Goal: Information Seeking & Learning: Learn about a topic

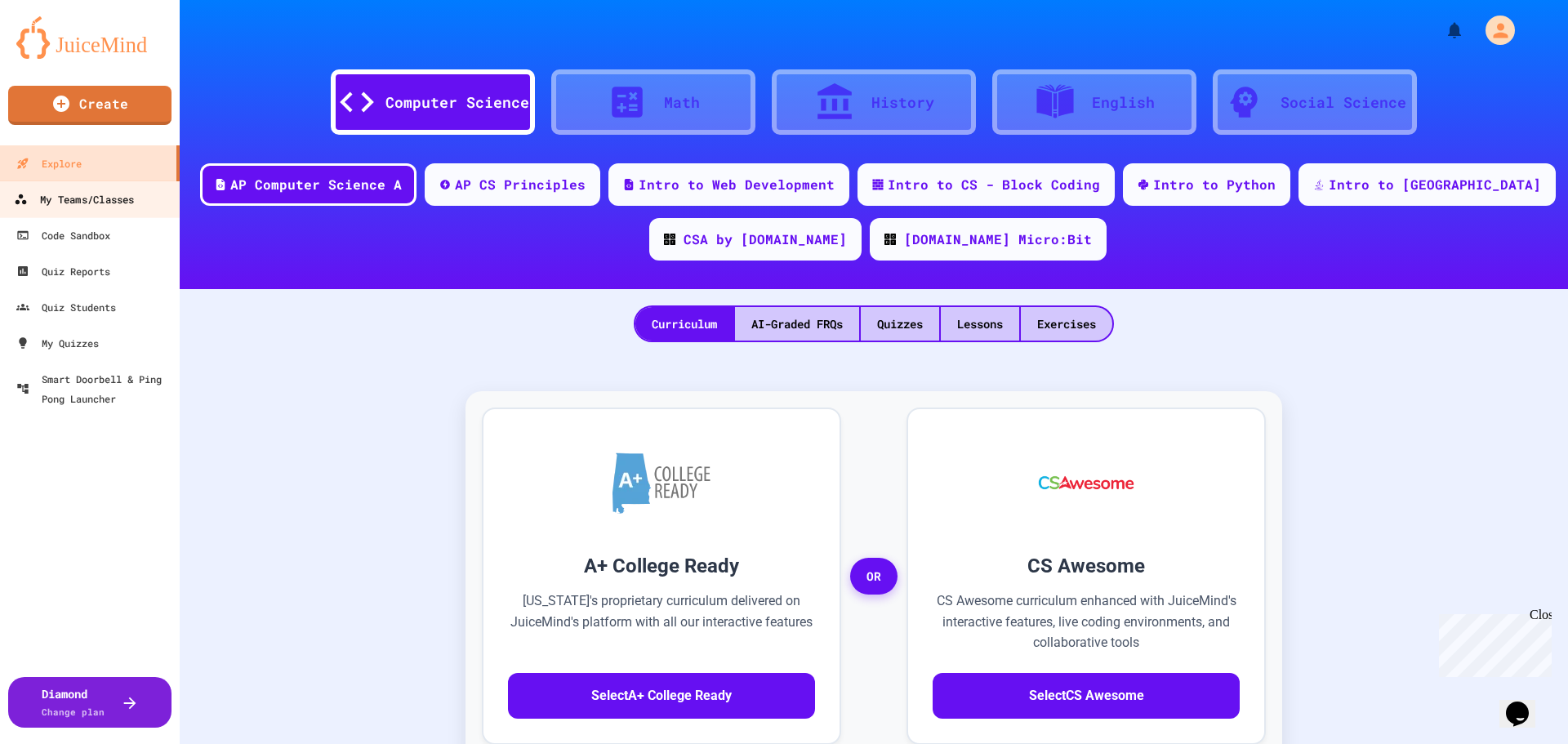
click at [110, 200] on div "My Teams/Classes" at bounding box center [74, 199] width 120 height 20
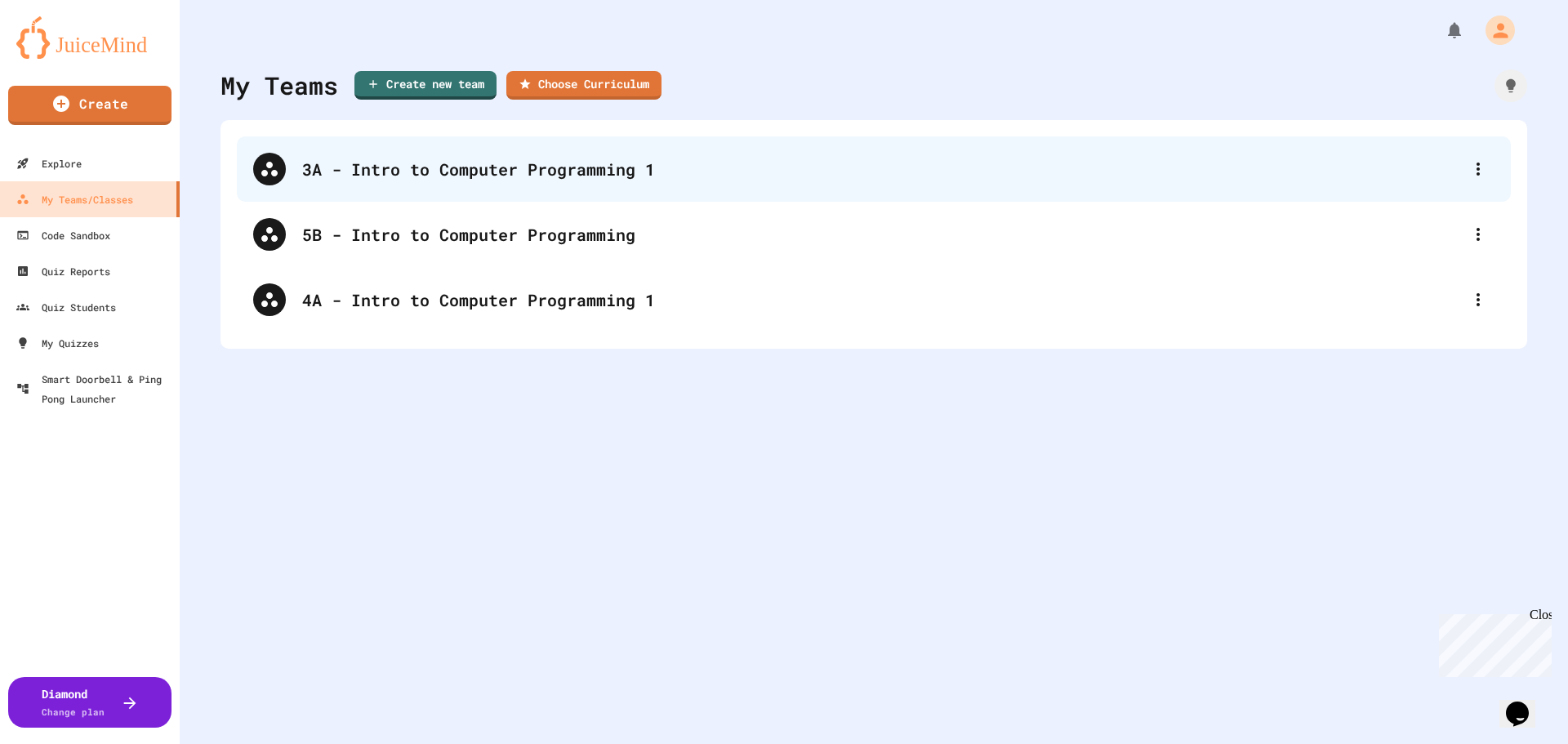
click at [521, 179] on div "3A - Intro to Computer Programming 1" at bounding box center [882, 169] width 1160 height 25
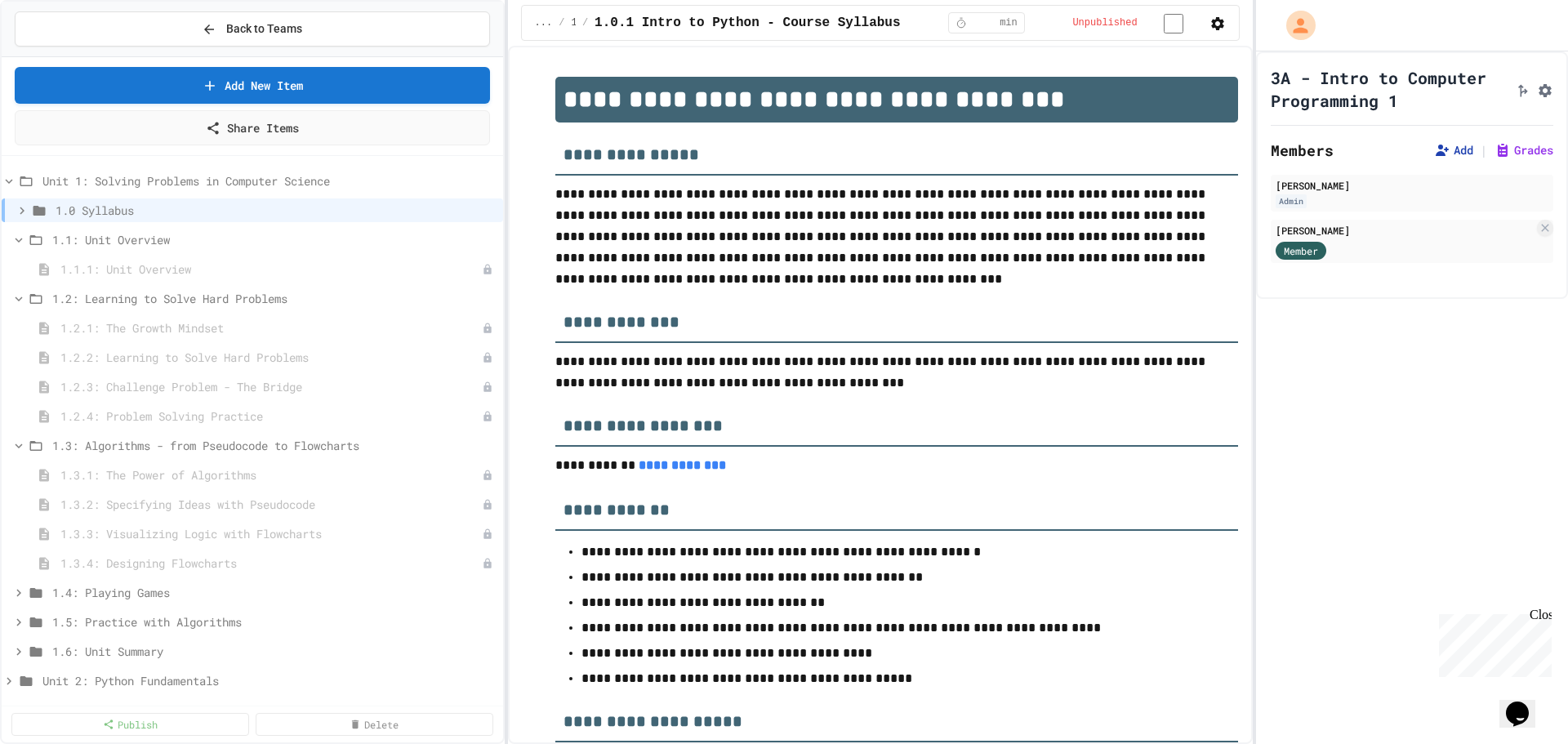
click at [1439, 158] on button "Add" at bounding box center [1454, 150] width 40 height 17
click at [256, 21] on span "Back to Teams" at bounding box center [264, 28] width 76 height 17
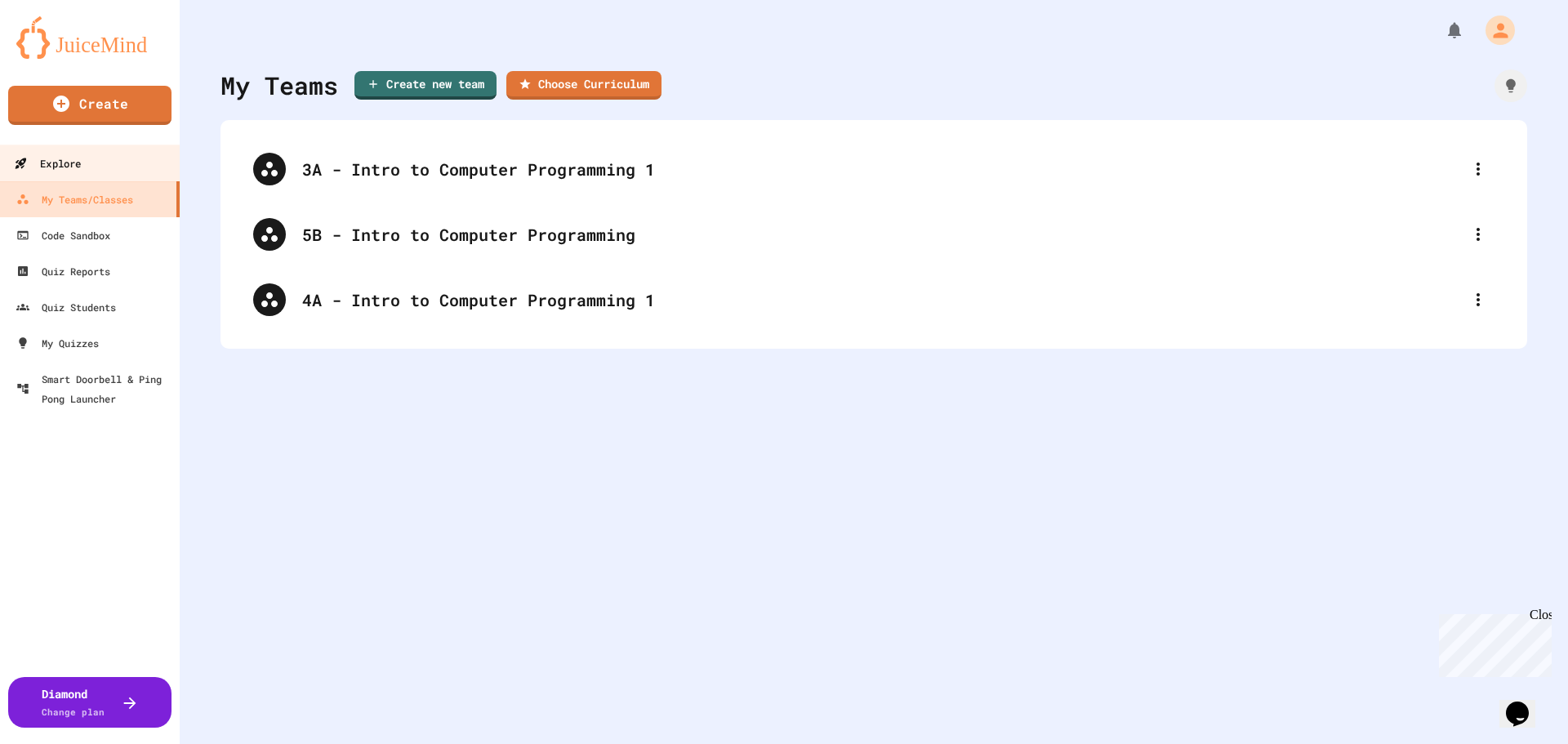
click at [109, 170] on link "Explore" at bounding box center [90, 163] width 186 height 37
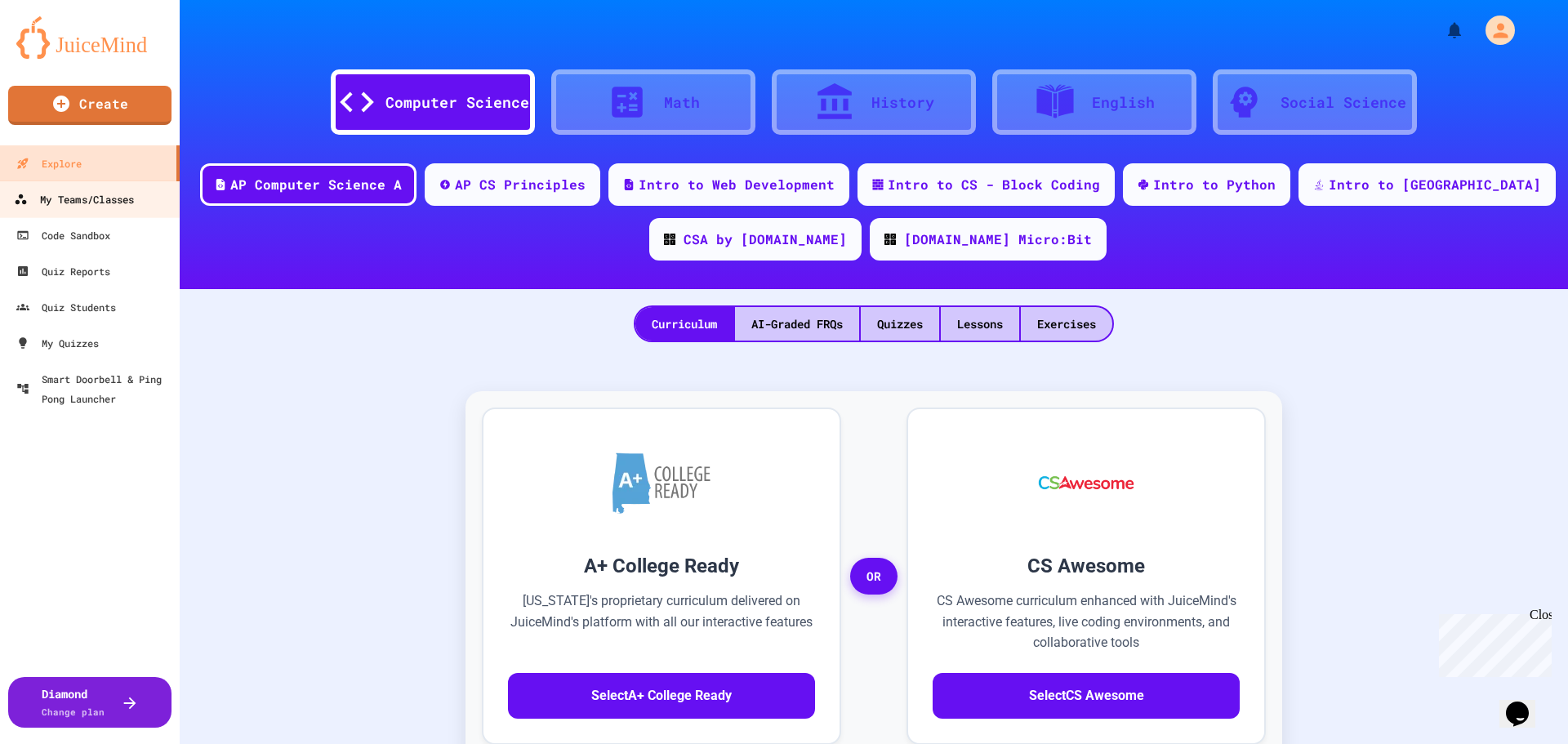
click at [97, 199] on div "My Teams/Classes" at bounding box center [74, 199] width 120 height 20
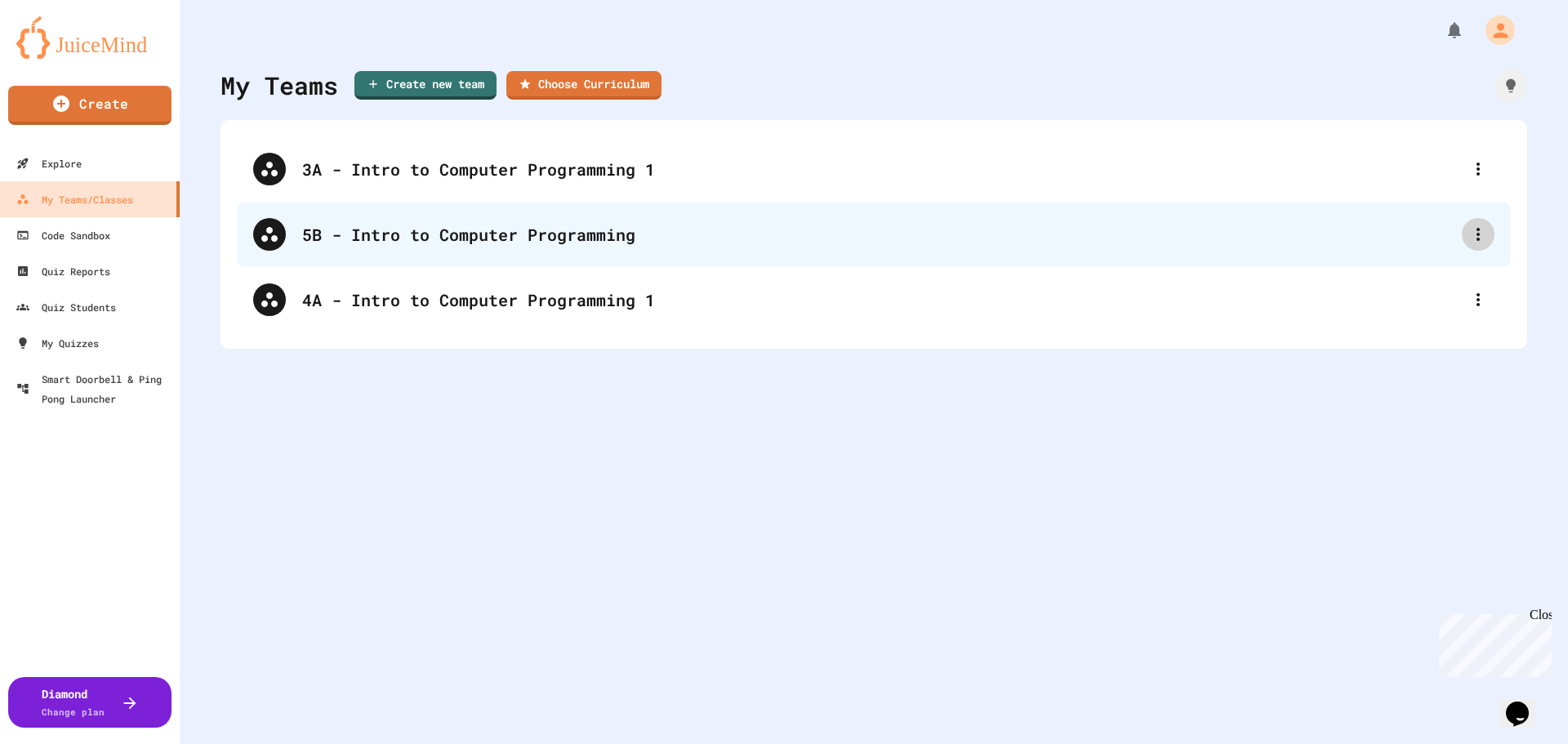
click at [1469, 227] on icon at bounding box center [1478, 234] width 19 height 19
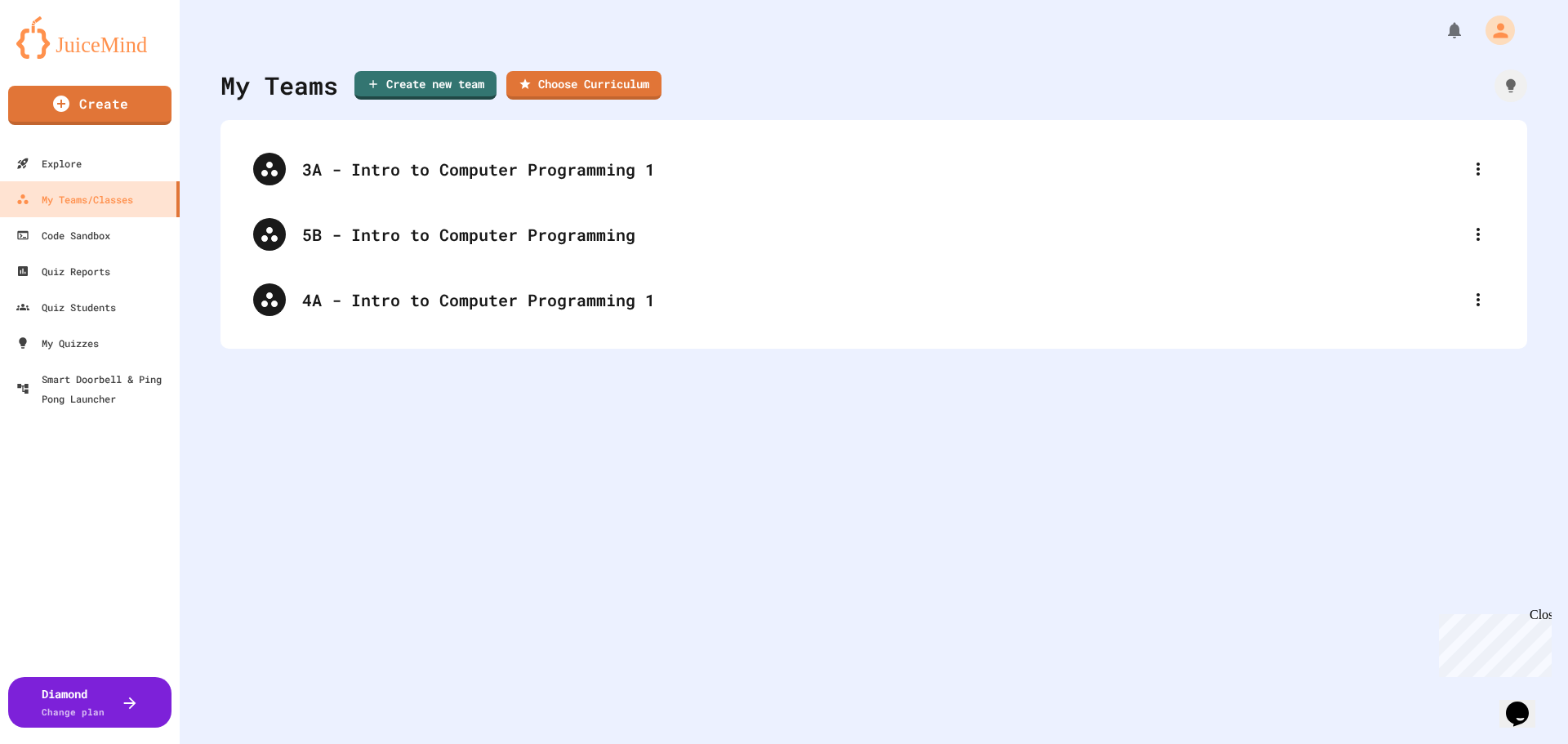
click at [1395, 743] on div at bounding box center [784, 745] width 1568 height 0
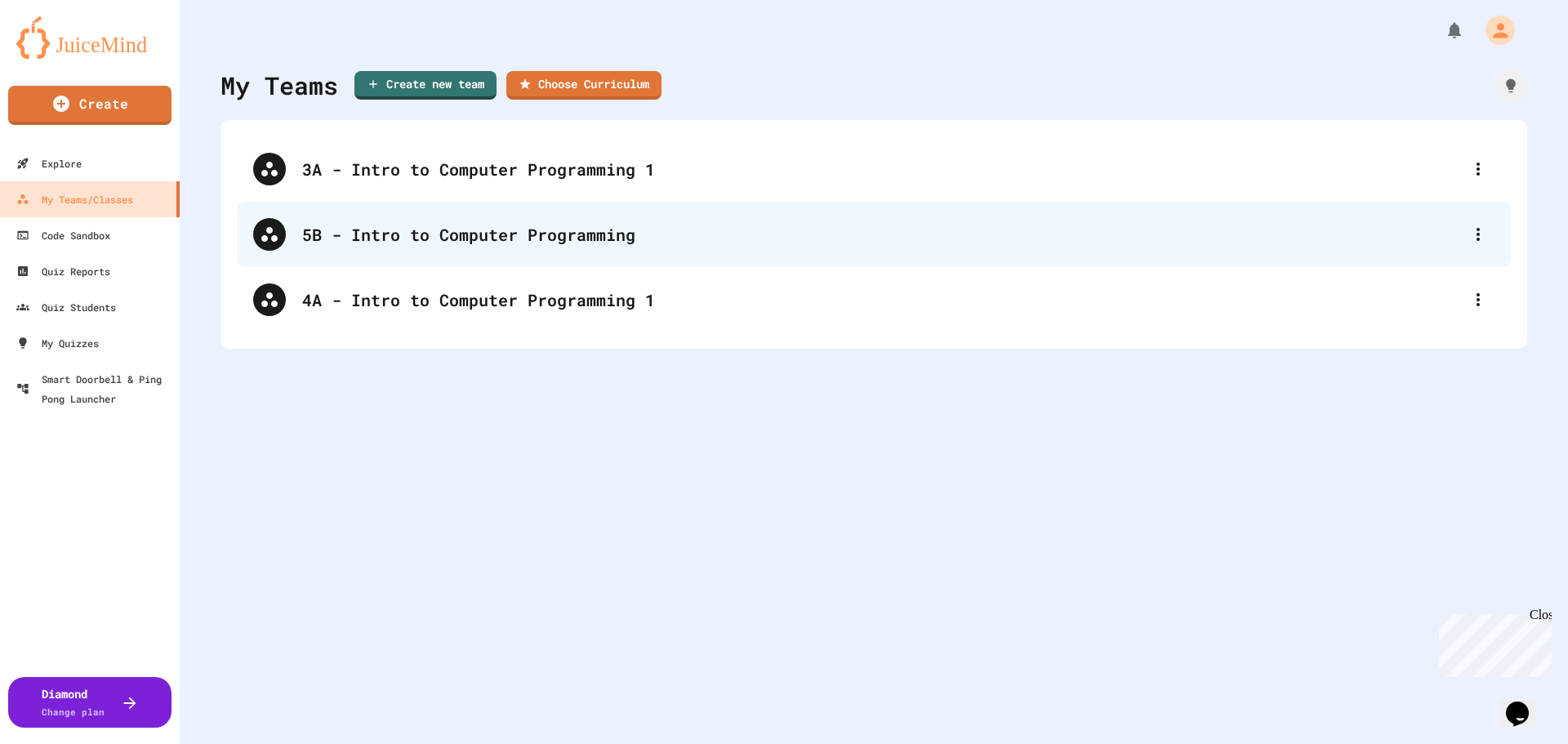
click at [594, 244] on div "5B - Intro to Computer Programming" at bounding box center [882, 234] width 1160 height 25
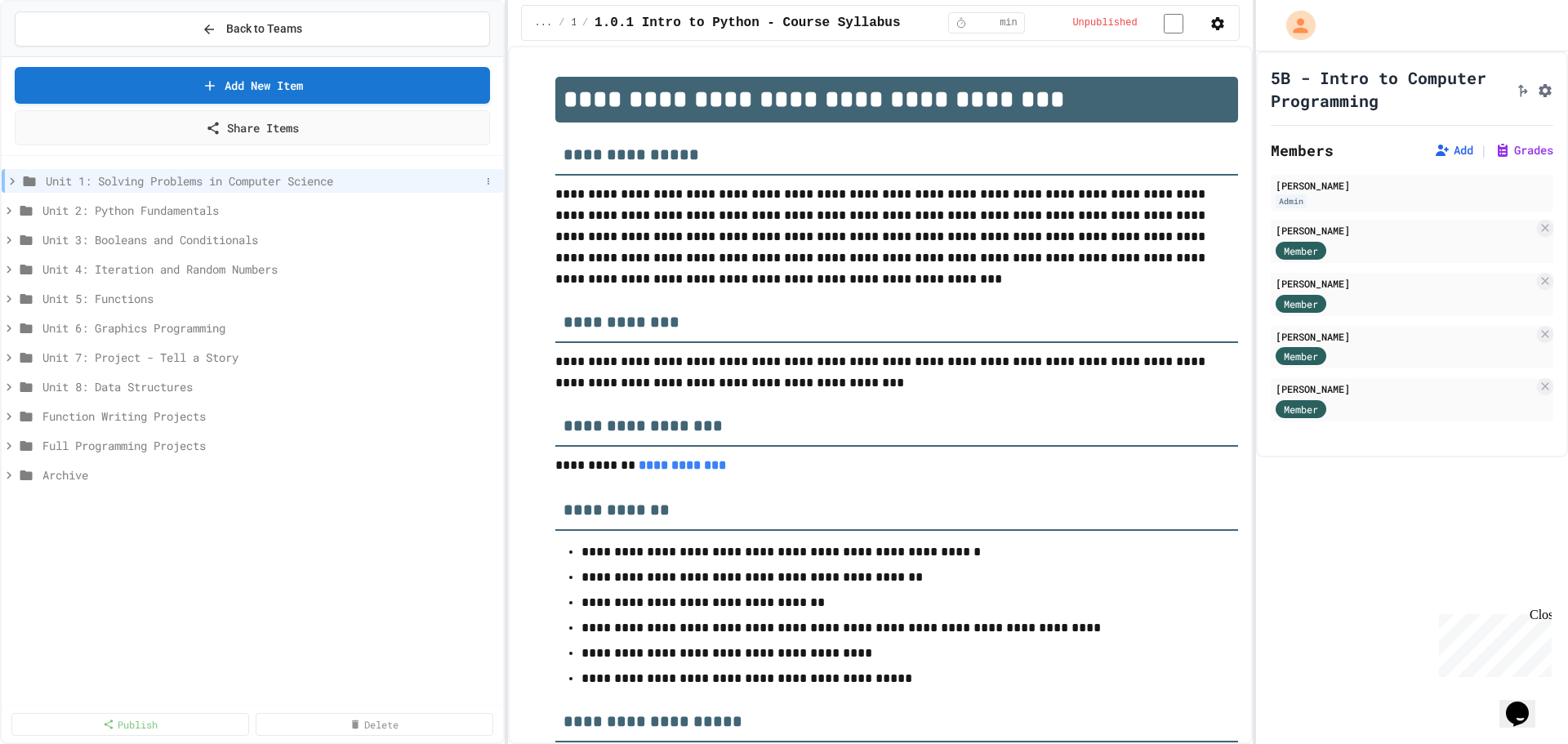
click at [12, 183] on icon at bounding box center [12, 180] width 5 height 7
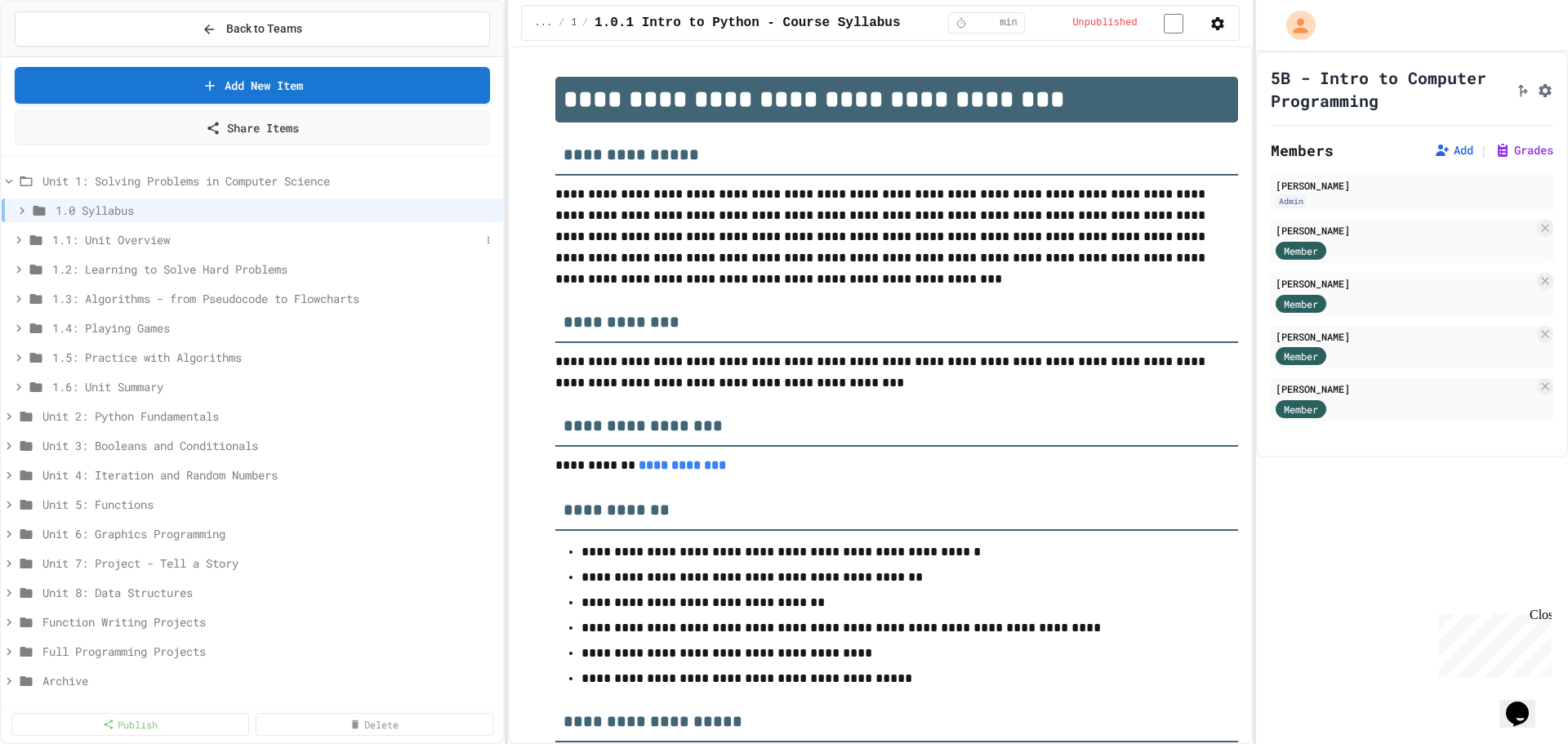
click at [57, 235] on span "1.1: Unit Overview" at bounding box center [266, 239] width 428 height 17
click at [113, 274] on span "1.1.1: Unit Overview" at bounding box center [263, 268] width 405 height 17
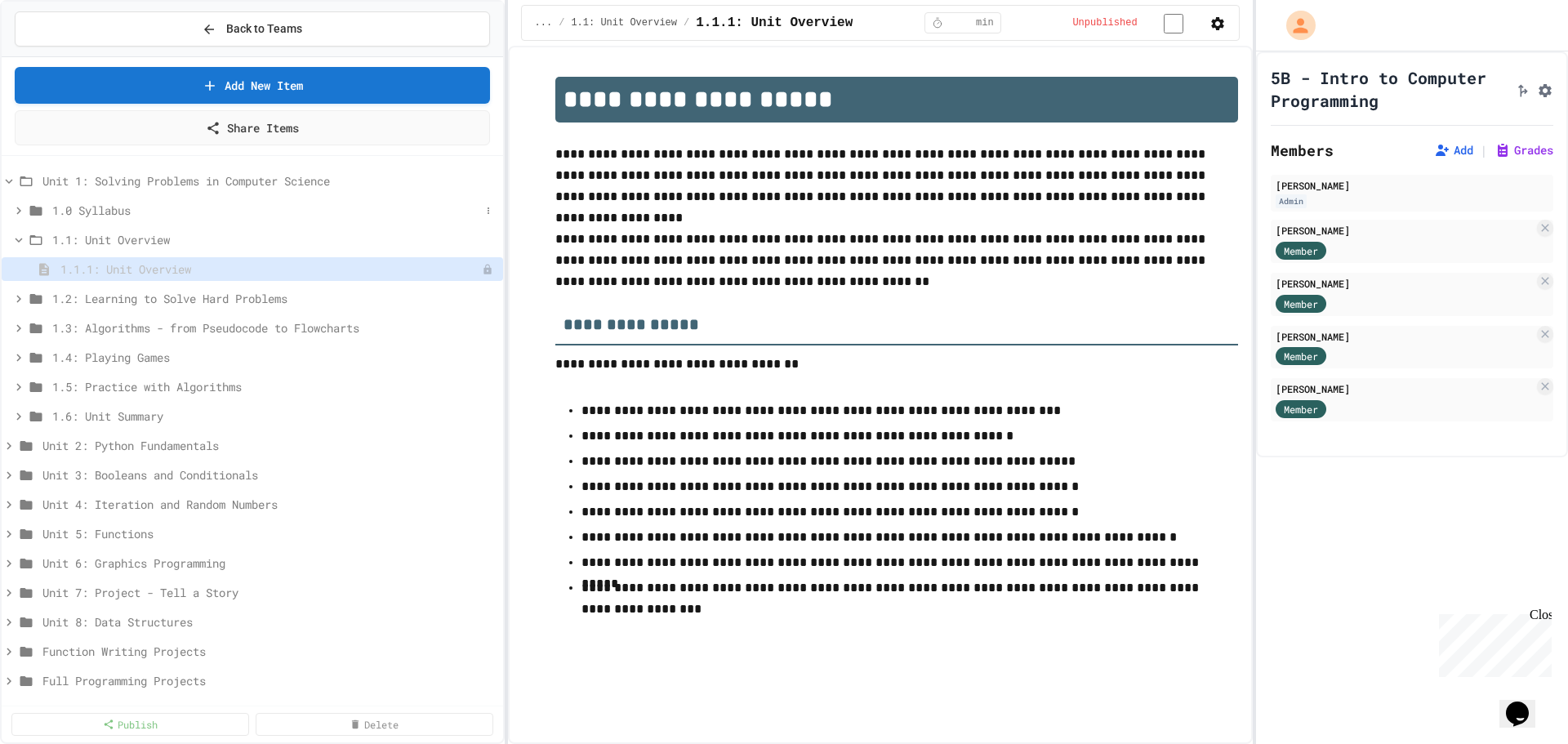
click at [120, 215] on span "1.0 Syllabus" at bounding box center [266, 209] width 428 height 17
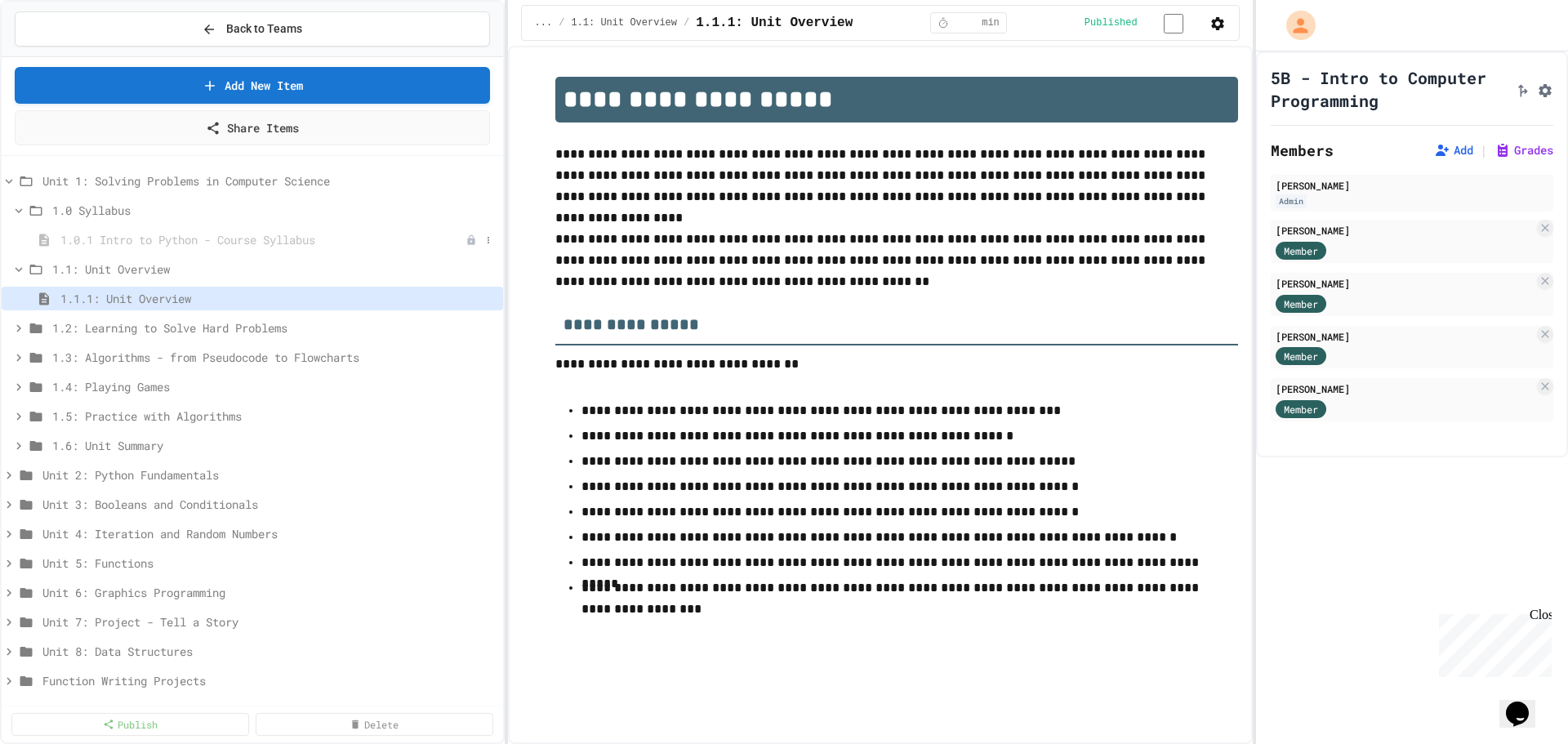
click at [198, 242] on span "1.0.1 Intro to Python - Course Syllabus" at bounding box center [263, 239] width 405 height 17
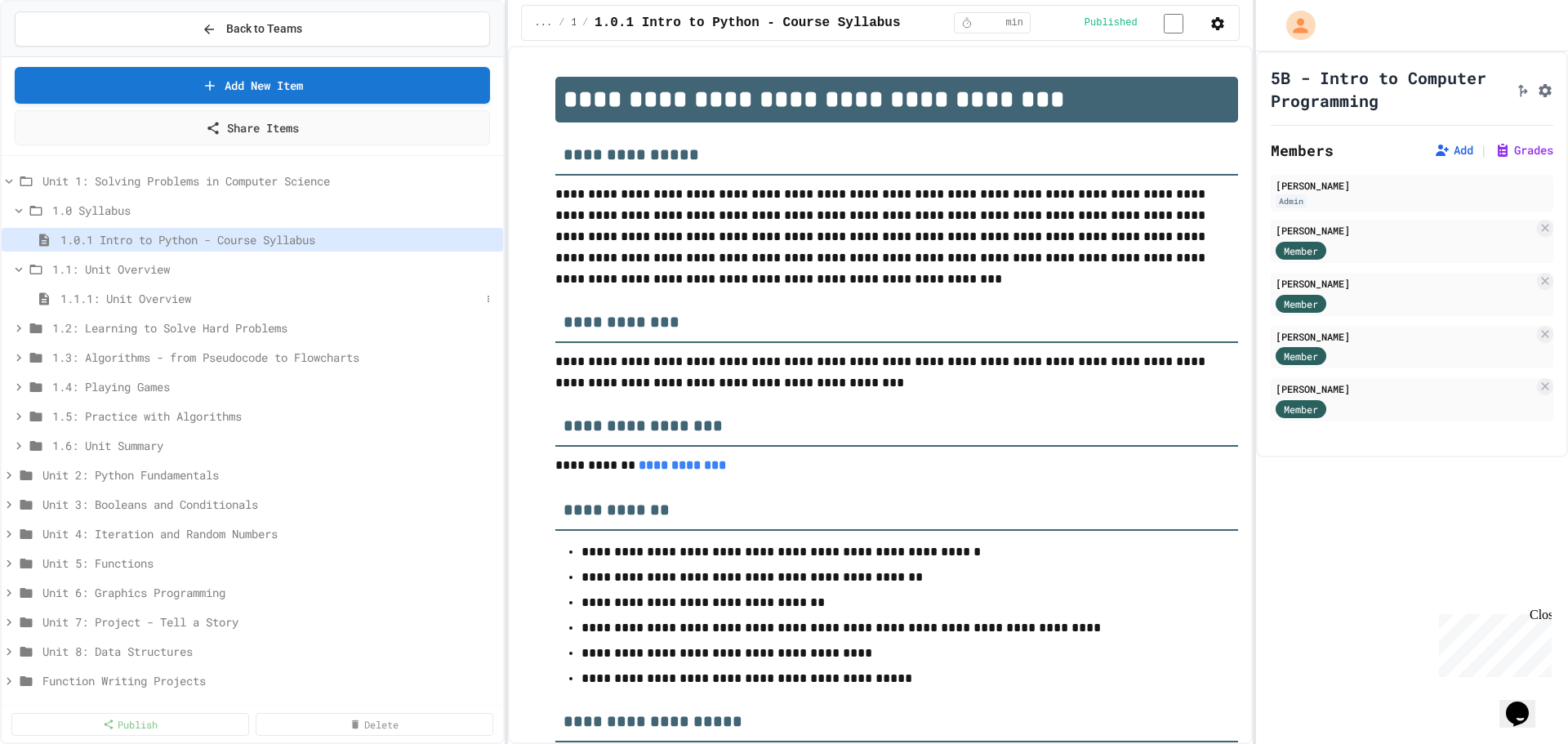
click at [86, 294] on span "1.1.1: Unit Overview" at bounding box center [270, 298] width 420 height 17
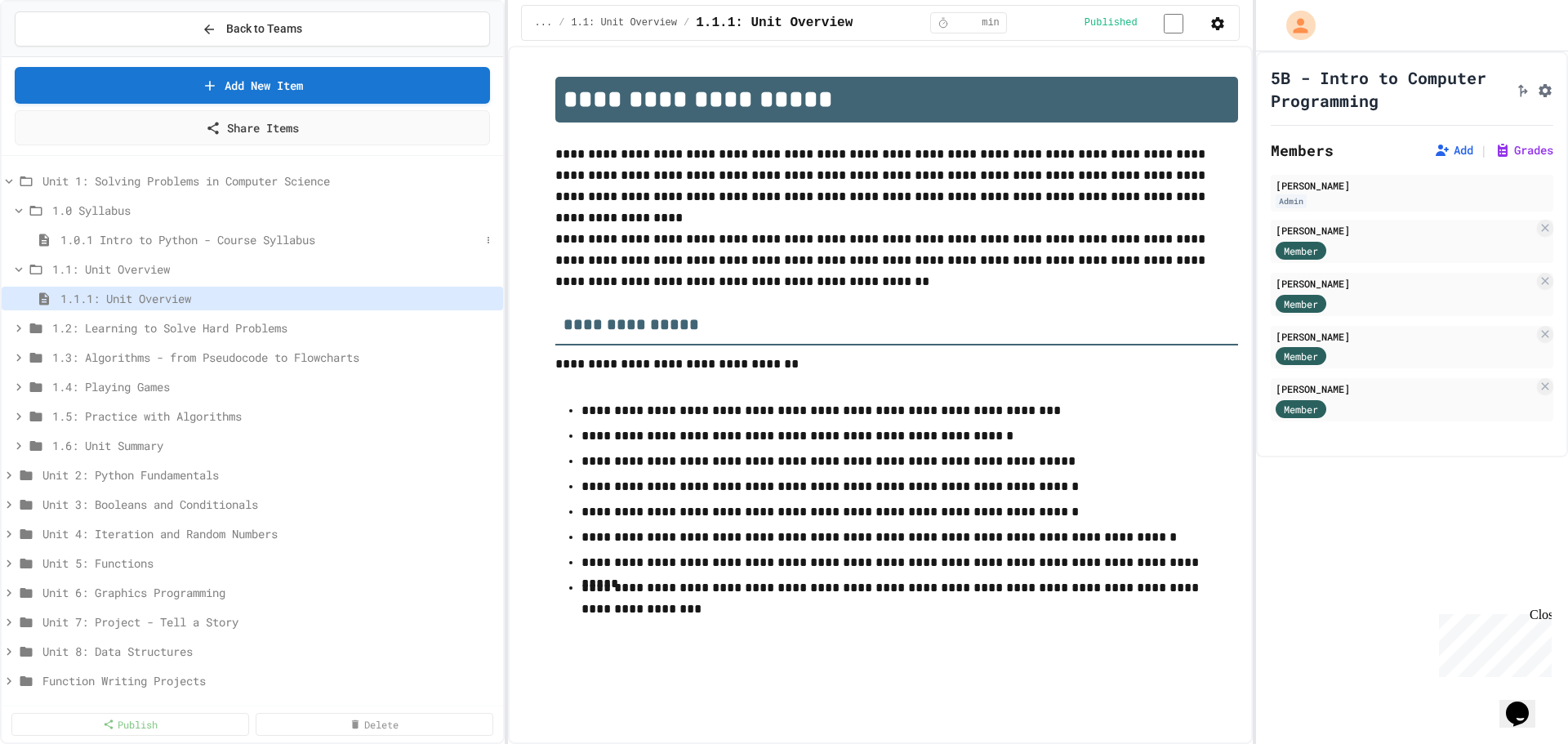
click at [111, 241] on span "1.0.1 Intro to Python - Course Syllabus" at bounding box center [270, 239] width 420 height 17
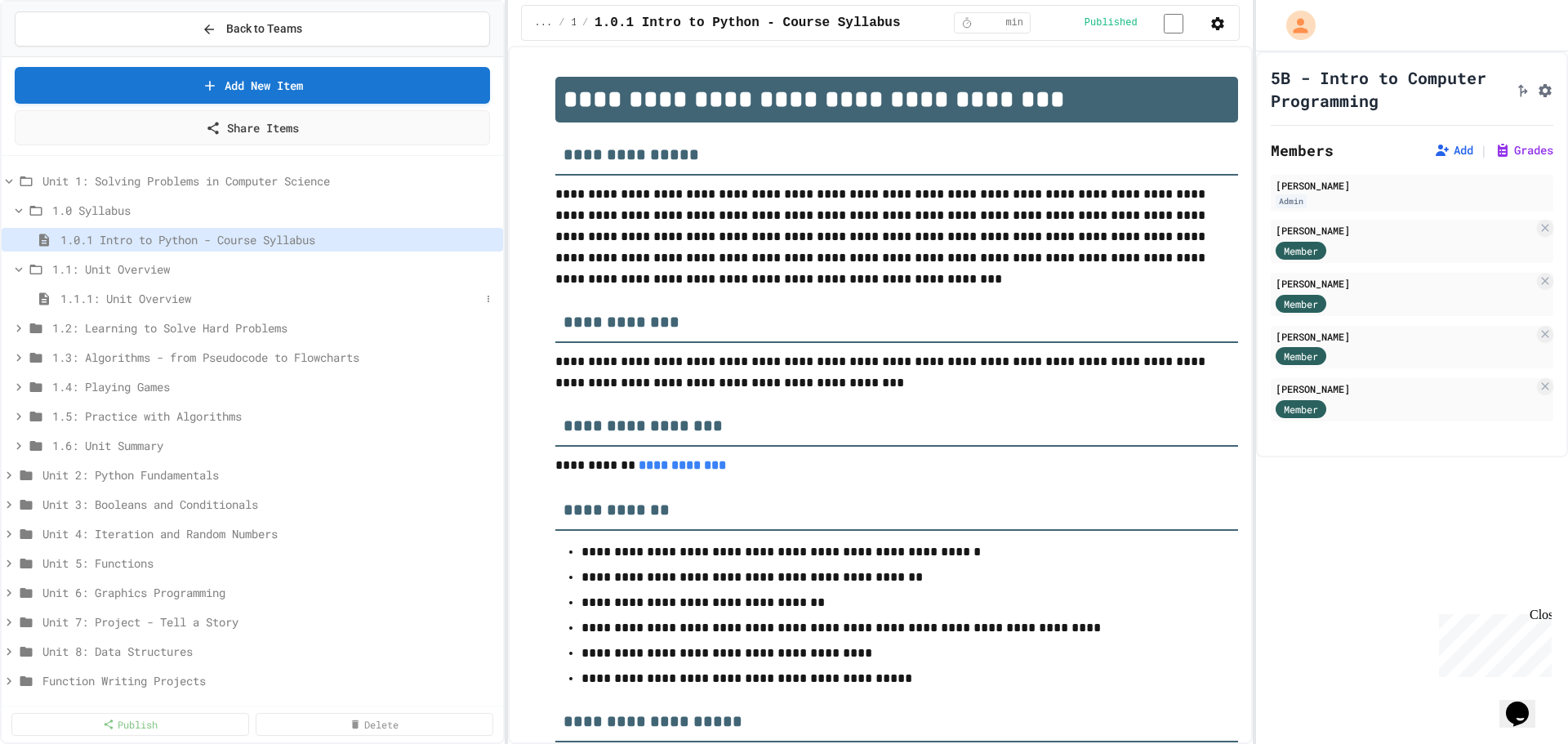
click at [99, 294] on span "1.1.1: Unit Overview" at bounding box center [270, 298] width 420 height 17
